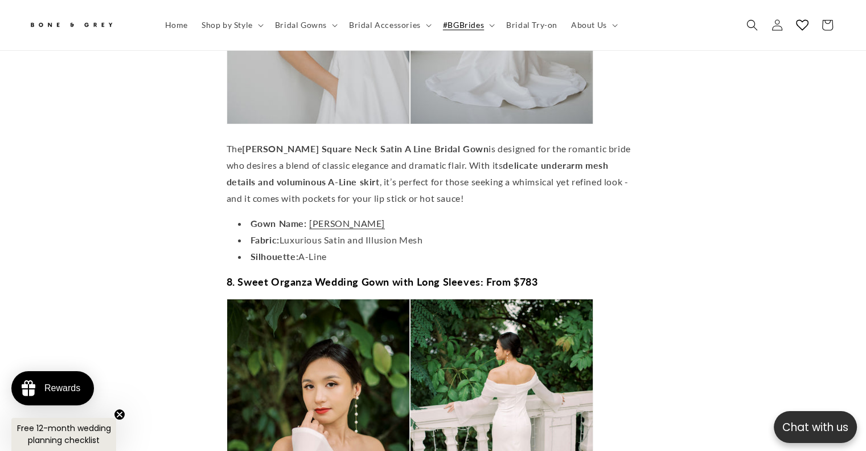
scroll to position [0, 590]
click at [321, 215] on li "Gown Name: Diana" at bounding box center [439, 223] width 402 height 17
click at [323, 218] on link "Diana" at bounding box center [347, 223] width 76 height 11
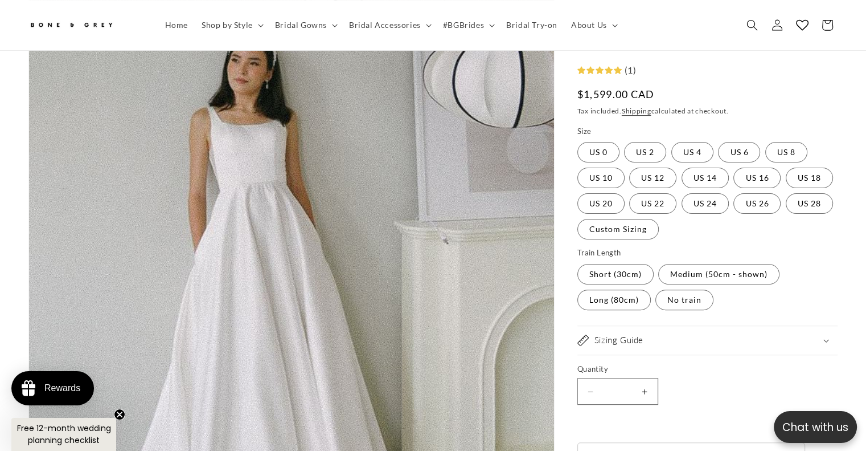
scroll to position [279, 0]
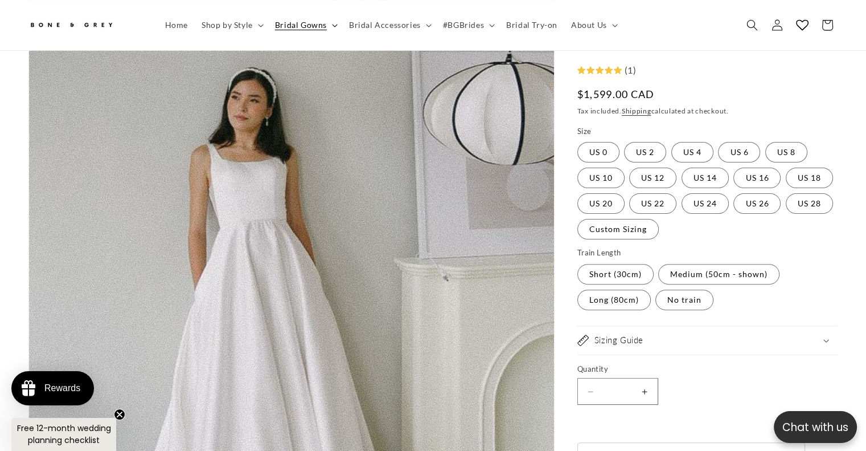
click at [286, 21] on span "Bridal Gowns" at bounding box center [301, 25] width 52 height 10
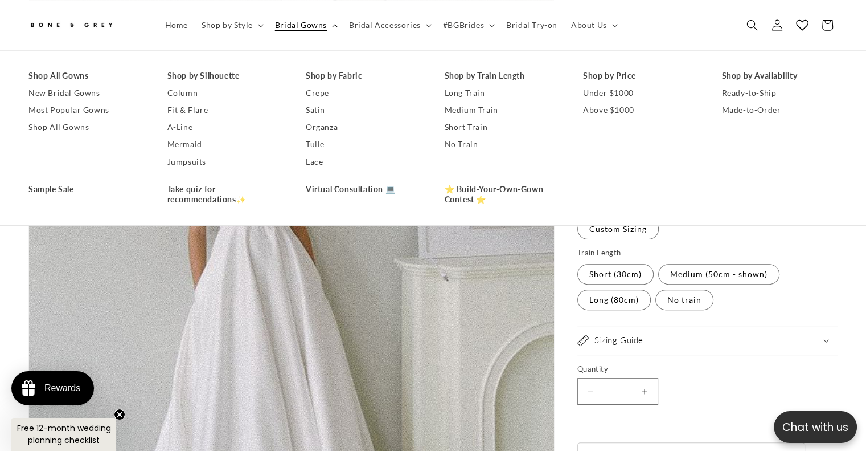
scroll to position [0, 590]
click at [57, 128] on link "Shop All Gowns" at bounding box center [86, 127] width 116 height 17
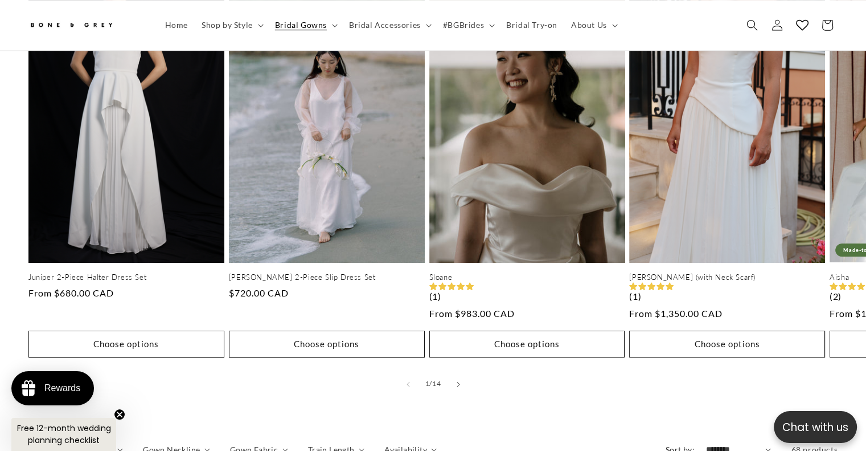
scroll to position [0, 590]
click at [453, 371] on button "Slide right" at bounding box center [458, 383] width 25 height 25
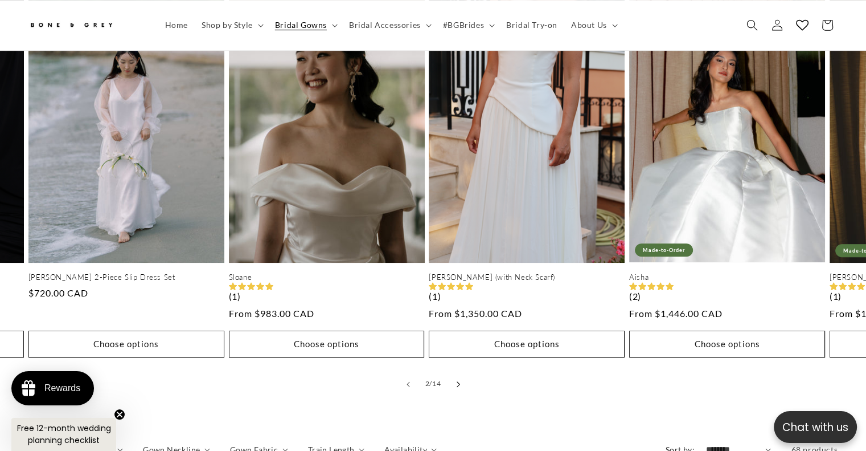
click at [453, 371] on button "Slide right" at bounding box center [458, 383] width 25 height 25
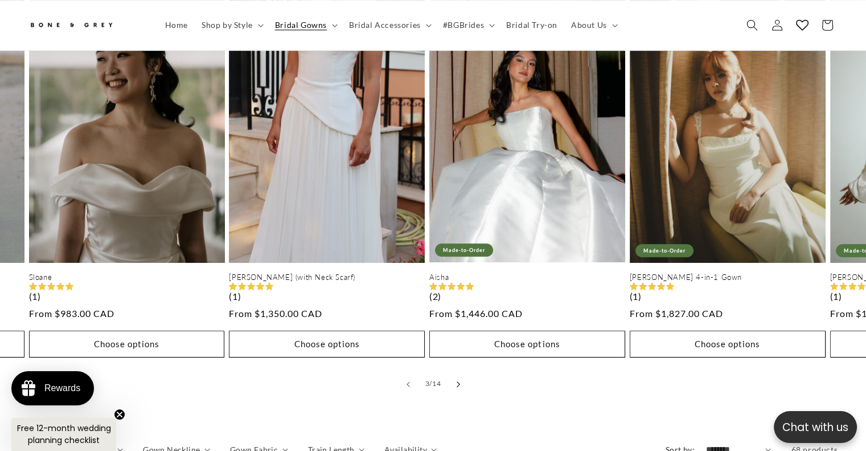
click at [453, 371] on button "Slide right" at bounding box center [458, 383] width 25 height 25
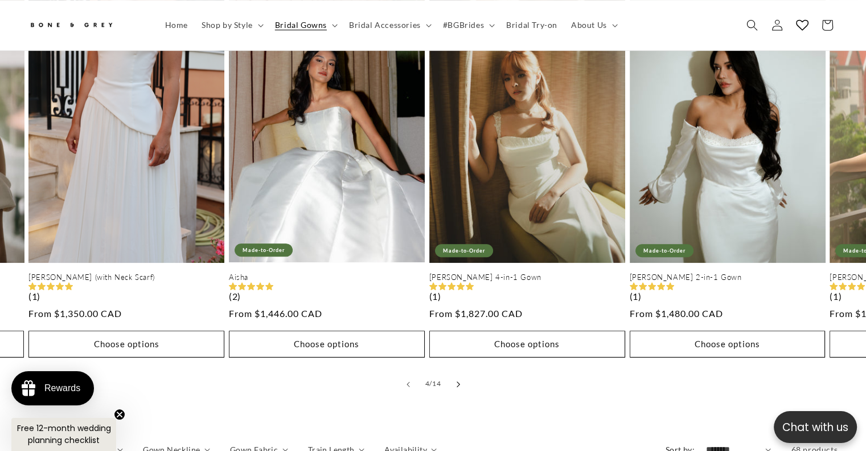
click at [453, 371] on button "Slide right" at bounding box center [458, 383] width 25 height 25
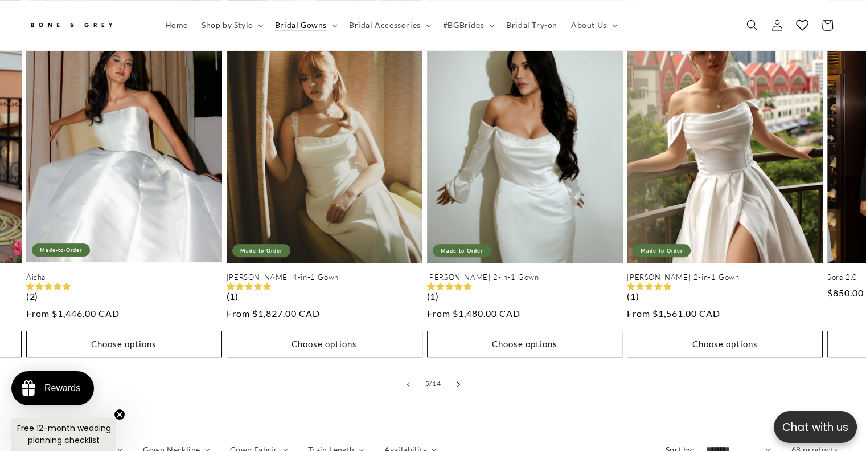
click at [453, 371] on button "Slide right" at bounding box center [458, 383] width 25 height 25
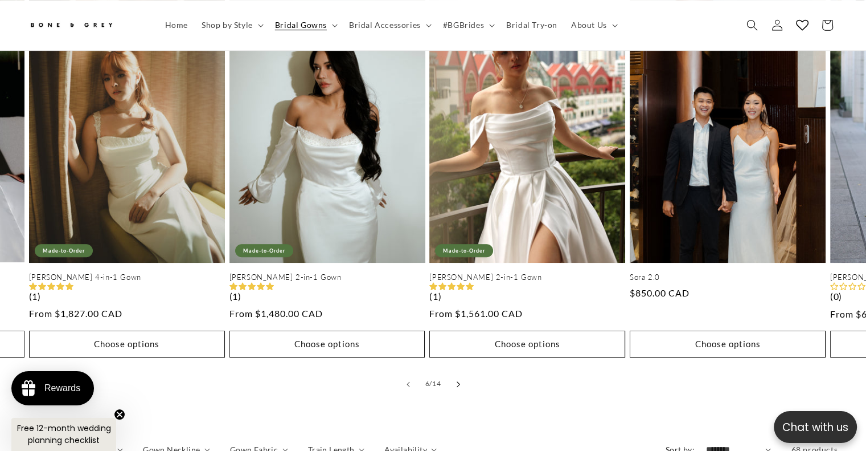
click at [453, 371] on button "Slide right" at bounding box center [458, 383] width 25 height 25
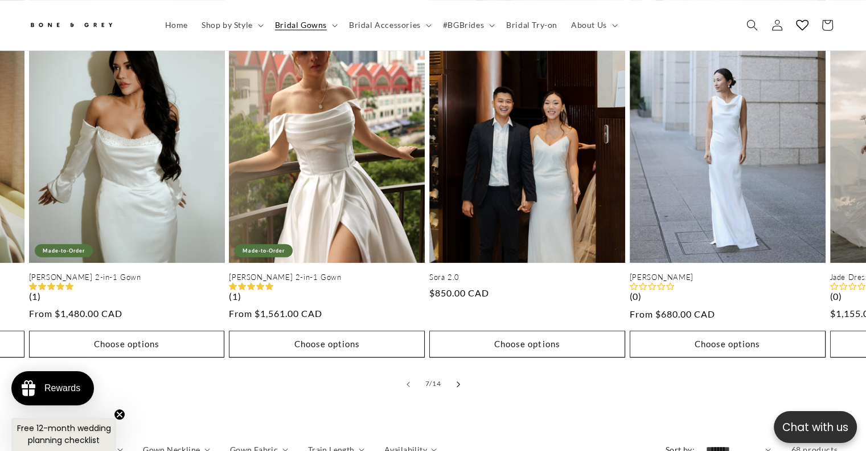
click at [453, 371] on button "Slide right" at bounding box center [458, 383] width 25 height 25
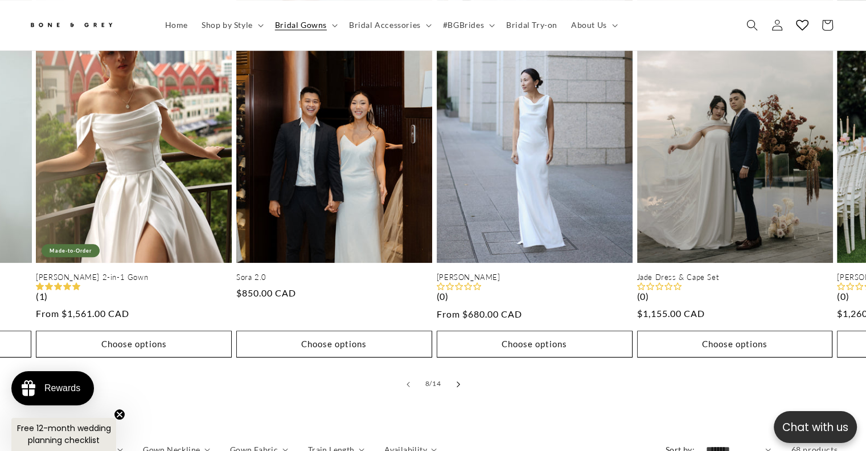
scroll to position [0, 1402]
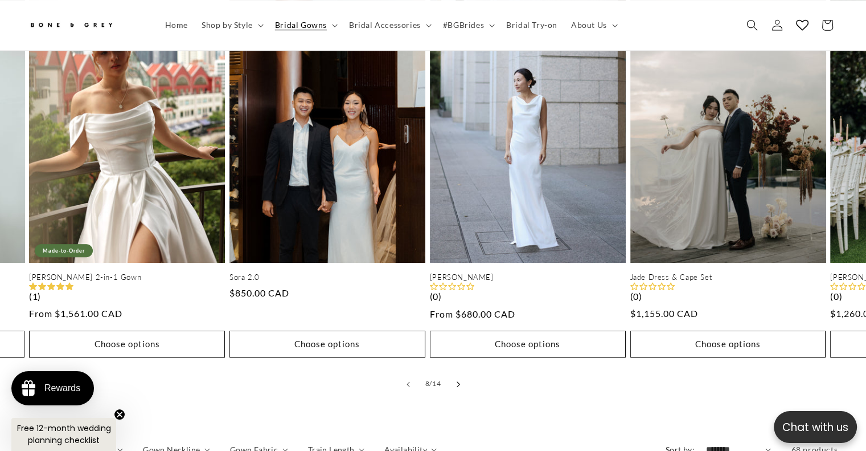
click at [453, 371] on button "Slide right" at bounding box center [458, 383] width 25 height 25
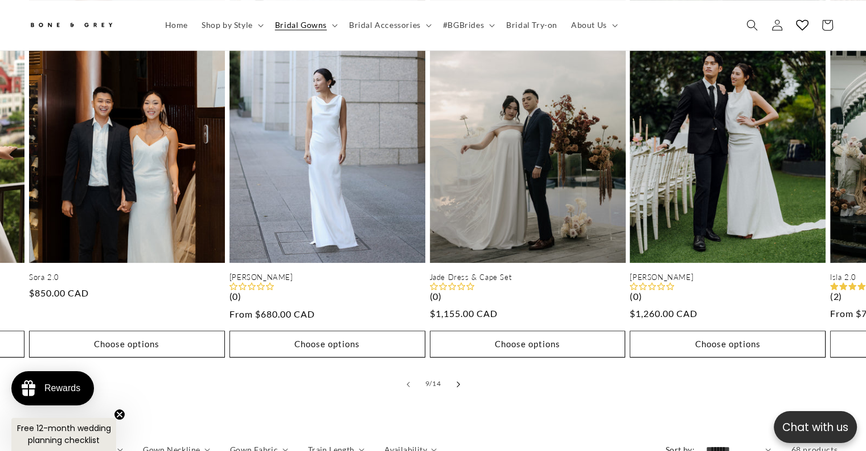
click at [453, 371] on button "Slide right" at bounding box center [458, 383] width 25 height 25
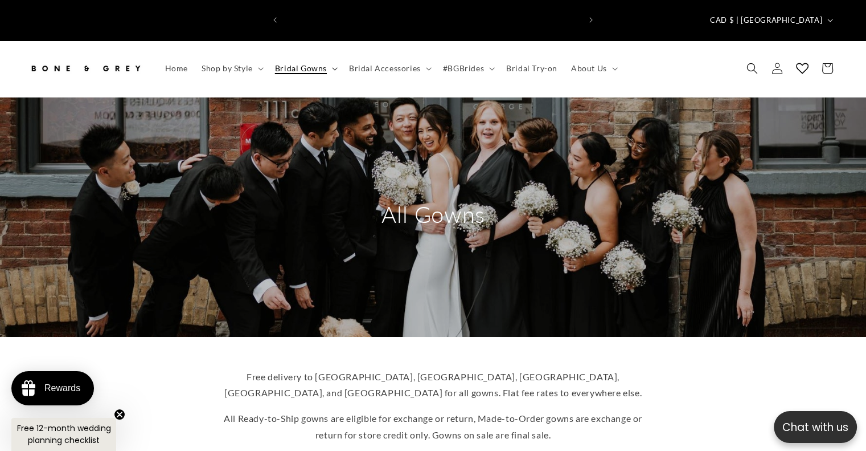
scroll to position [0, 295]
click at [331, 56] on summary "Bridal Gowns" at bounding box center [305, 68] width 74 height 24
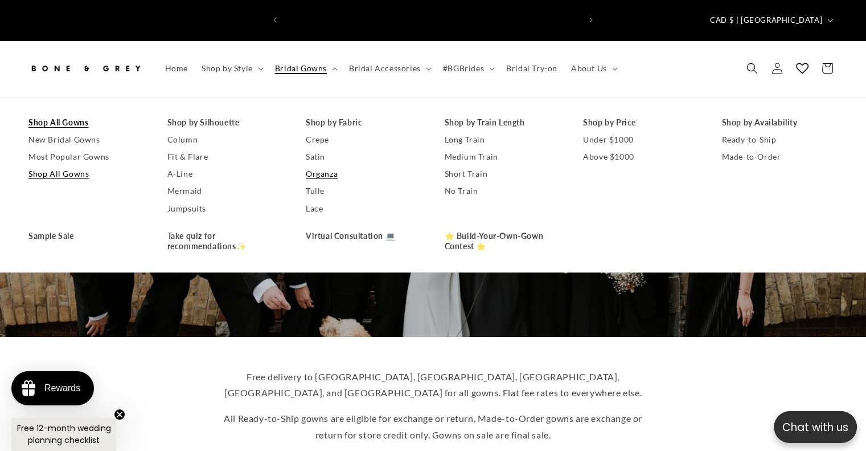
scroll to position [0, 590]
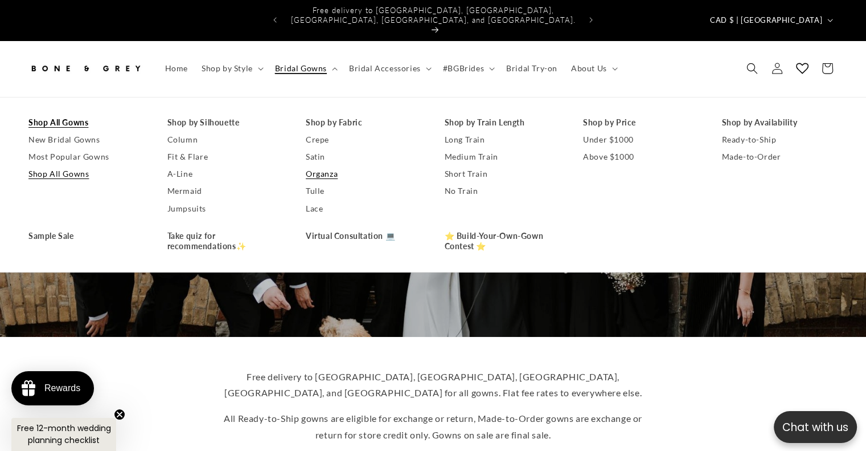
click at [330, 165] on link "Organza" at bounding box center [364, 173] width 116 height 17
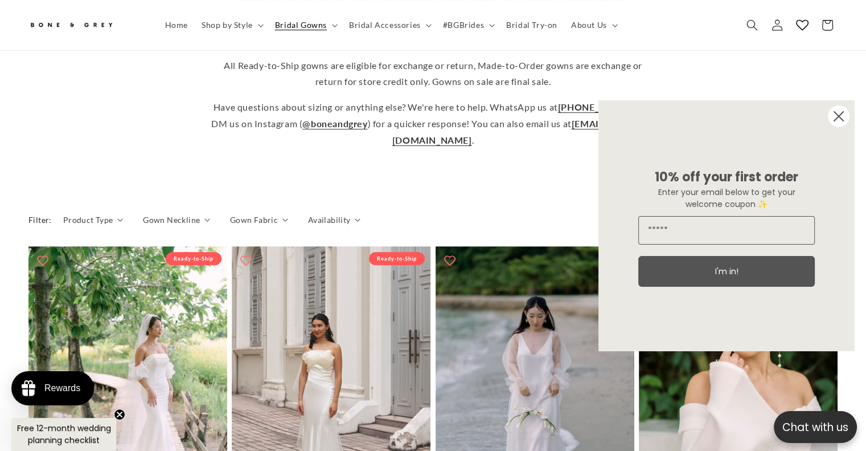
scroll to position [506, 0]
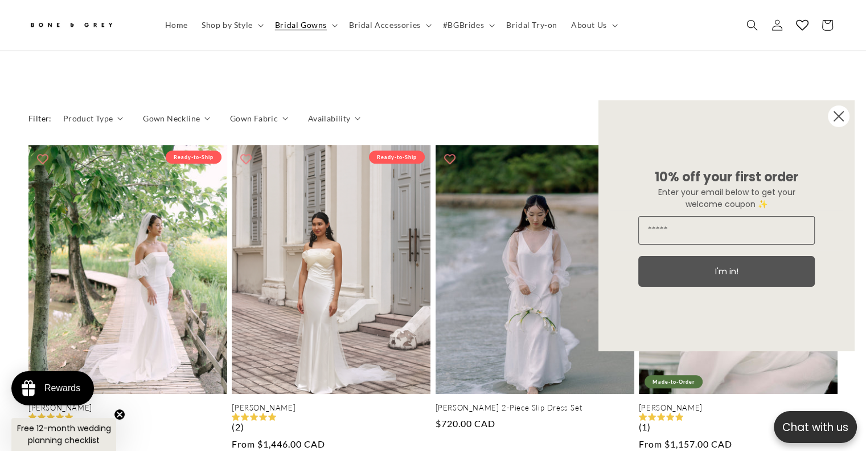
click at [841, 113] on circle "Close dialog" at bounding box center [839, 116] width 22 height 22
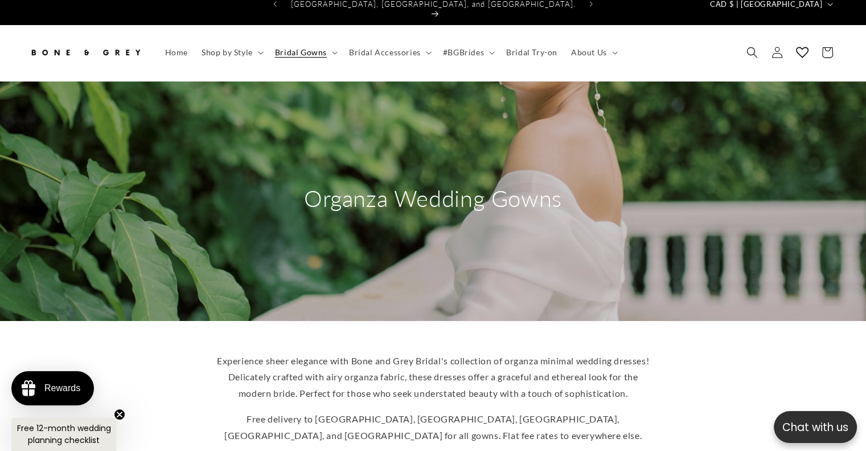
scroll to position [0, 0]
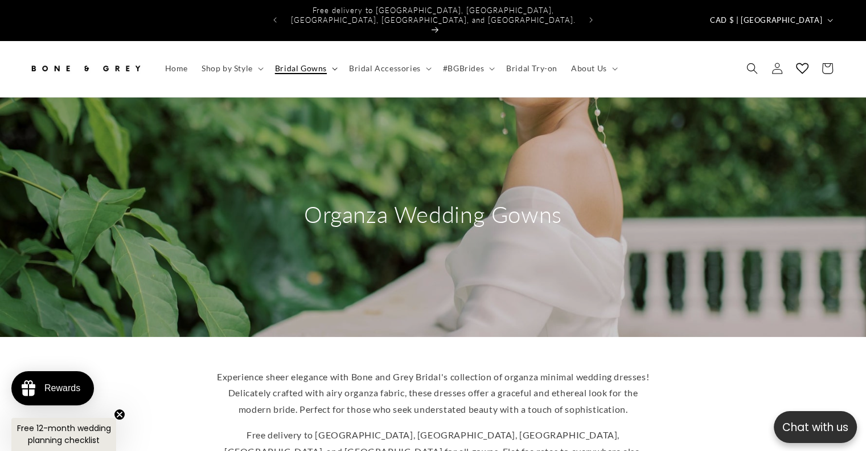
click at [326, 56] on summary "Bridal Gowns" at bounding box center [305, 68] width 74 height 24
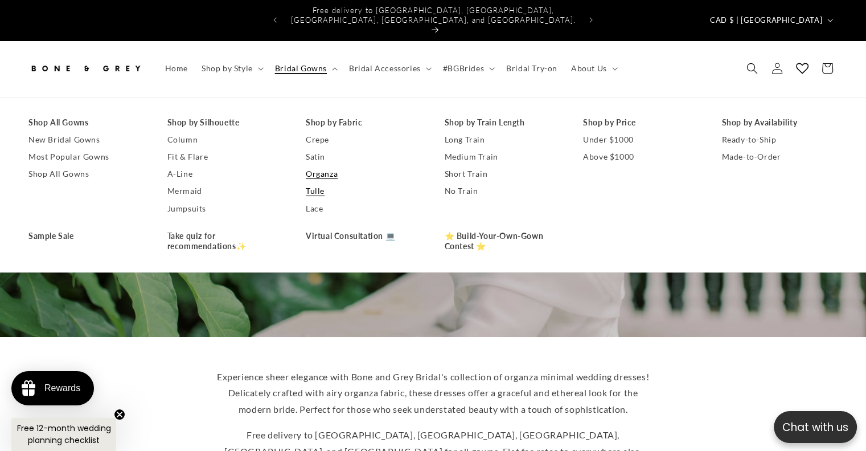
click at [312, 182] on link "Tulle" at bounding box center [364, 190] width 116 height 17
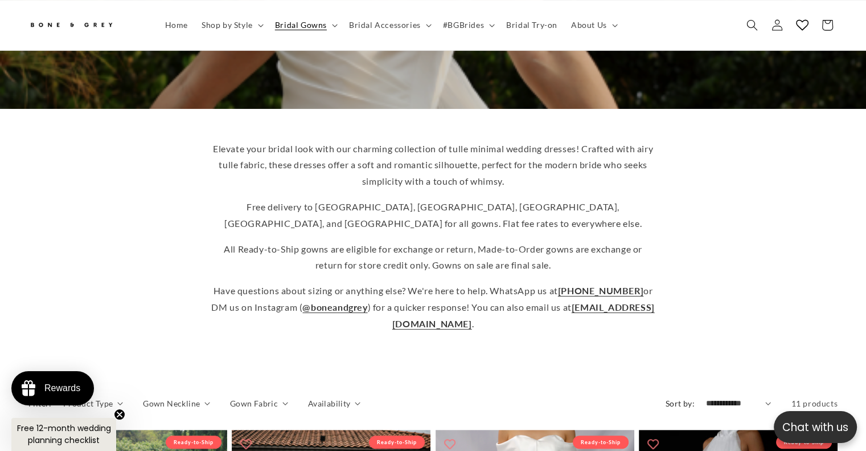
scroll to position [0, 295]
